Goal: Check status: Check status

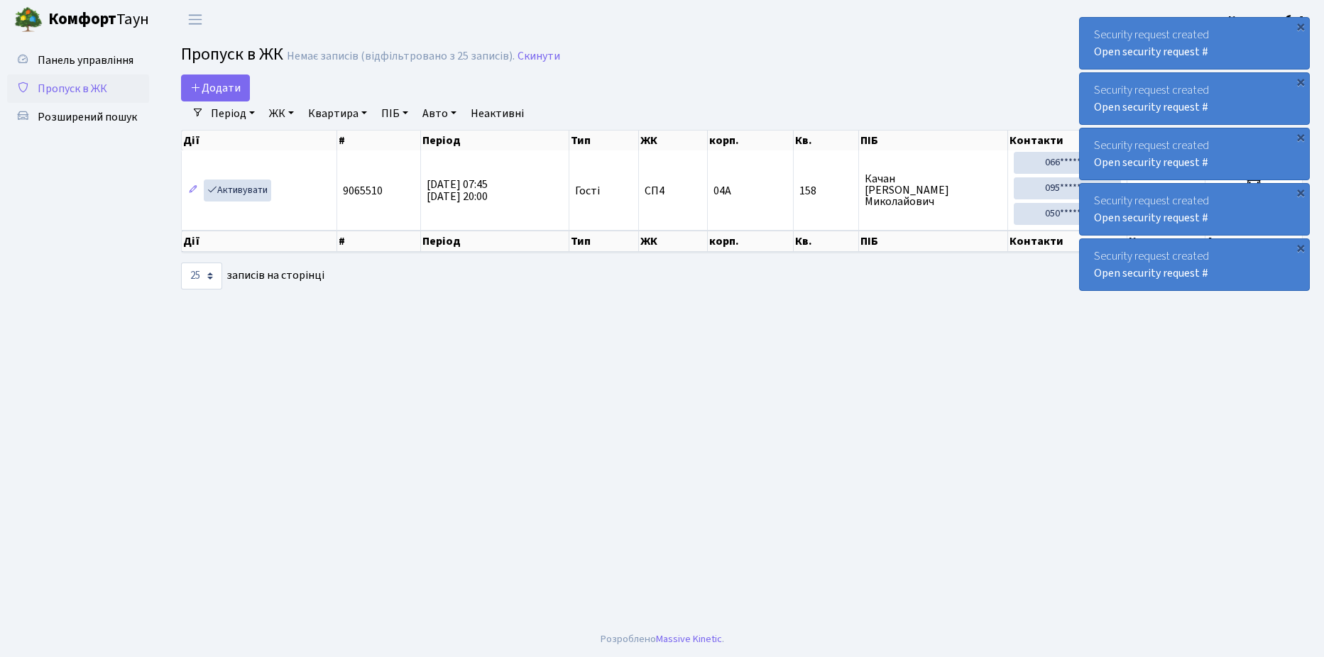
select select "25"
click at [77, 91] on span "Пропуск в ЖК" at bounding box center [73, 89] width 70 height 16
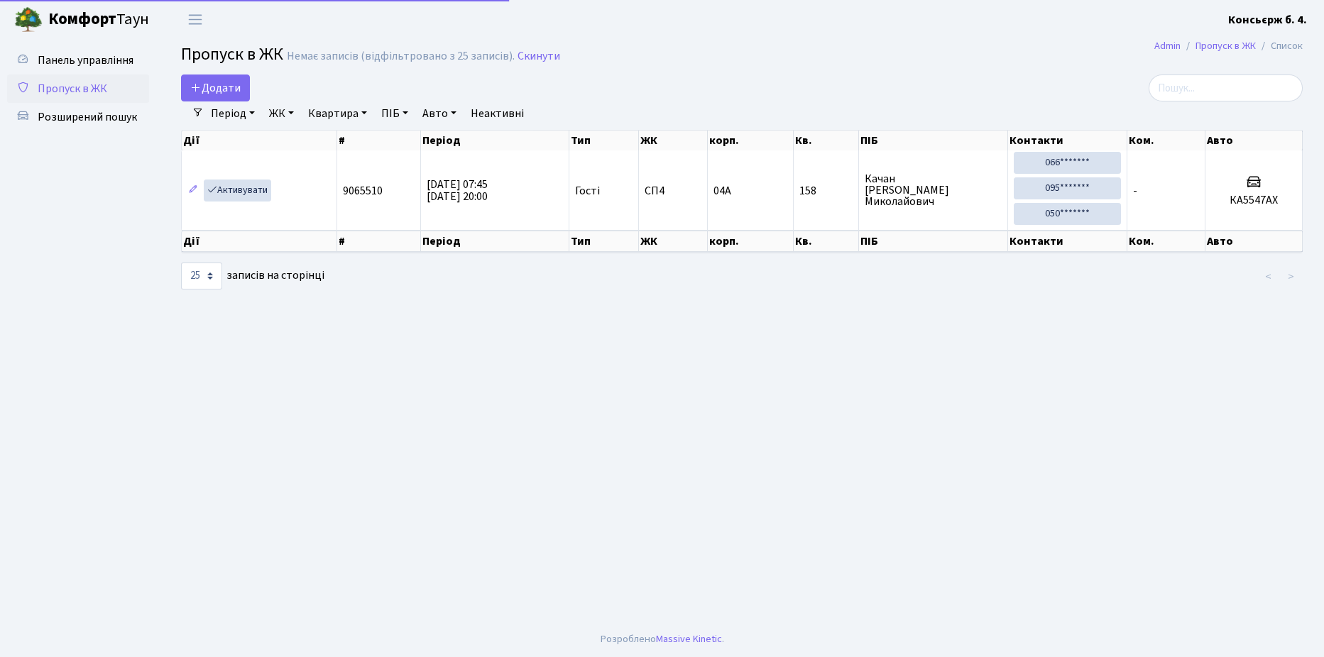
select select "25"
click at [77, 91] on span "Пропуск в ЖК" at bounding box center [73, 89] width 70 height 16
select select "25"
